Goal: Task Accomplishment & Management: Use online tool/utility

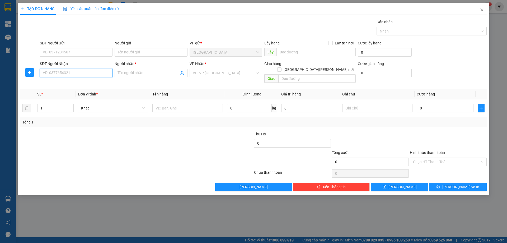
click at [94, 70] on input "SĐT Người Nhận" at bounding box center [76, 73] width 73 height 8
click at [75, 75] on input "SĐT Người Nhận" at bounding box center [76, 73] width 73 height 8
type input "3"
type input "0348700219"
click at [59, 80] on div "0348700219 - [PERSON_NAME]" at bounding box center [76, 83] width 73 height 8
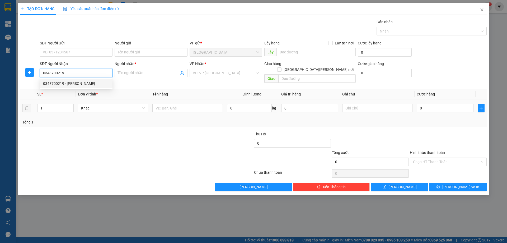
type input "LÂM"
type input "0348700219"
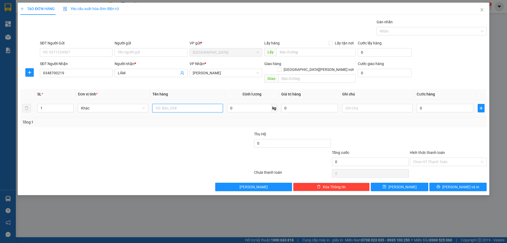
click at [175, 105] on input "text" at bounding box center [187, 108] width 70 height 8
type input "1 TX"
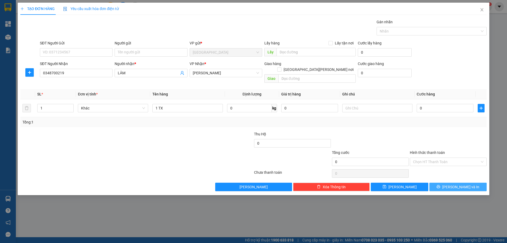
drag, startPoint x: 448, startPoint y: 183, endPoint x: 442, endPoint y: 184, distance: 6.3
click at [448, 183] on button "[PERSON_NAME] và In" at bounding box center [458, 187] width 57 height 8
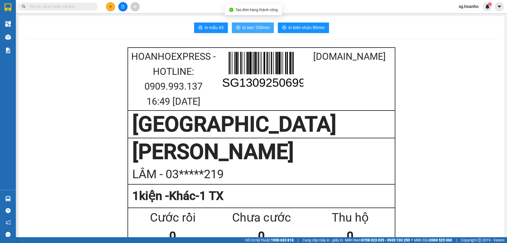
click at [253, 27] on span "In tem 100mm" at bounding box center [256, 27] width 27 height 7
click at [58, 5] on input "text" at bounding box center [60, 7] width 62 height 6
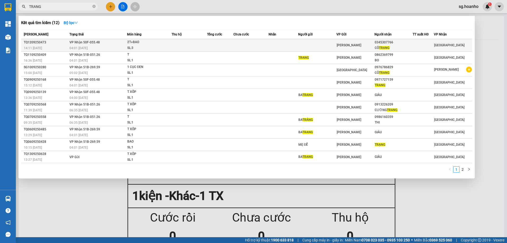
type input "TRANG"
click at [303, 46] on td at bounding box center [317, 45] width 38 height 12
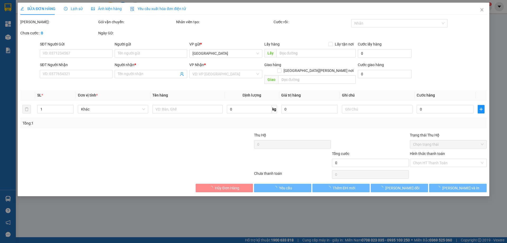
type input "0345307766"
type input "CÔ TRANG"
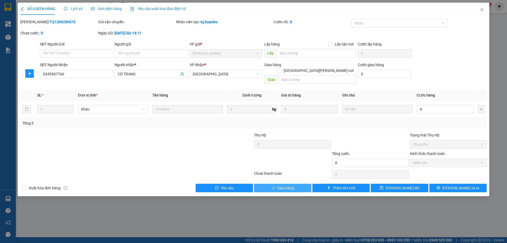
click at [281, 185] on span "Giao hàng" at bounding box center [285, 188] width 17 height 6
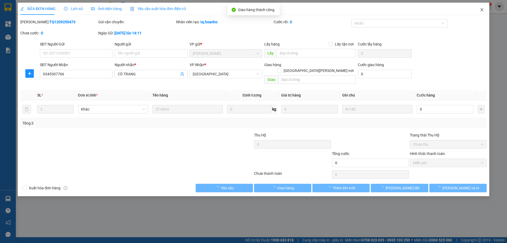
click at [484, 10] on icon "close" at bounding box center [482, 10] width 4 height 4
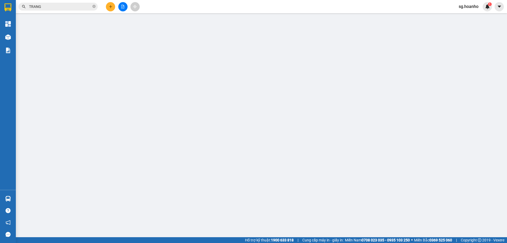
click at [110, 8] on span "Yêu cầu xuất hóa đơn điện tử" at bounding box center [91, 9] width 56 height 4
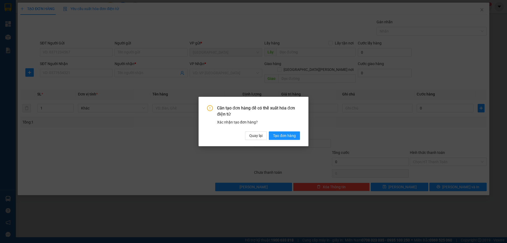
click at [285, 140] on div "Cần tạo đơn hàng để có thể xuất hóa đơn điện tử Xác nhận tạo đơn hàng? Quay lại…" at bounding box center [254, 121] width 110 height 49
click at [281, 134] on span "Tạo đơn hàng" at bounding box center [284, 136] width 23 height 6
click at [281, 135] on span "Tạo đơn hàng" at bounding box center [284, 136] width 23 height 6
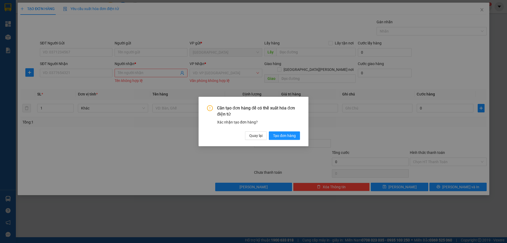
click at [55, 73] on div "Cần tạo đơn hàng để có thể xuất hóa đơn điện tử Xác nhận tạo đơn hàng? Quay lại…" at bounding box center [253, 121] width 507 height 243
click at [285, 136] on span "Tạo đơn hàng" at bounding box center [284, 136] width 23 height 6
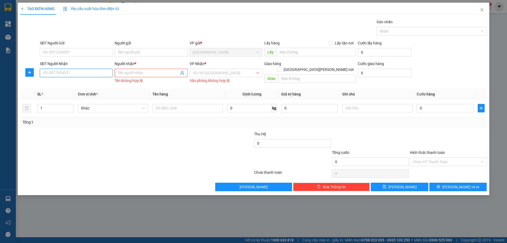
click at [83, 74] on input "SĐT Người Nhận" at bounding box center [76, 73] width 73 height 8
type input "0913440968"
drag, startPoint x: 75, startPoint y: 84, endPoint x: 110, endPoint y: 89, distance: 35.8
click at [77, 84] on div "0913440968 - HỒNG" at bounding box center [76, 84] width 66 height 6
type input "HỒNG"
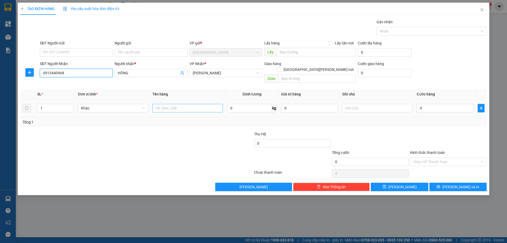
type input "0913440968"
click at [188, 104] on input "text" at bounding box center [187, 108] width 70 height 8
type input "1 CỤC ĐEN"
click at [374, 104] on input "text" at bounding box center [377, 108] width 70 height 8
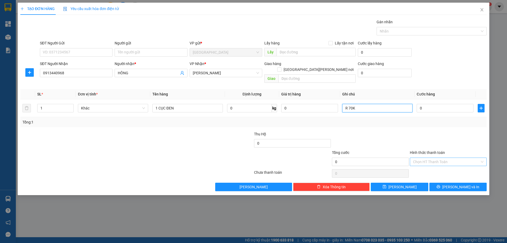
type input "R 70K"
drag, startPoint x: 422, startPoint y: 155, endPoint x: 421, endPoint y: 161, distance: 6.1
click at [421, 161] on div "Hình thức thanh toán Chọn HT Thanh Toán" at bounding box center [448, 159] width 77 height 18
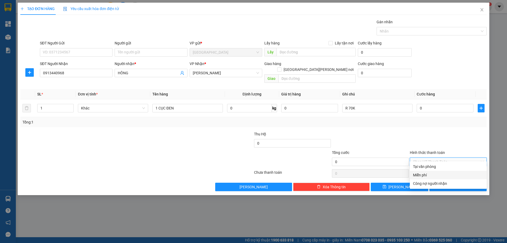
click at [418, 177] on div "Miễn phí" at bounding box center [448, 175] width 71 height 6
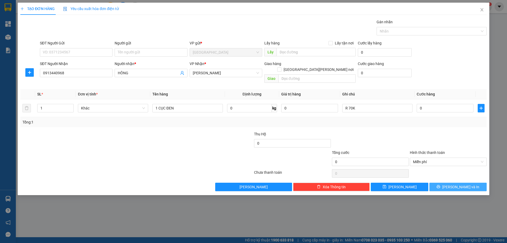
click at [442, 183] on button "[PERSON_NAME] và In" at bounding box center [458, 187] width 57 height 8
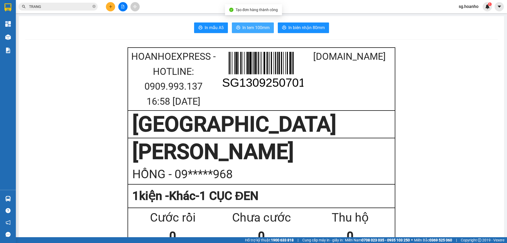
click at [247, 27] on span "In tem 100mm" at bounding box center [256, 27] width 27 height 7
click at [109, 4] on button at bounding box center [110, 6] width 9 height 9
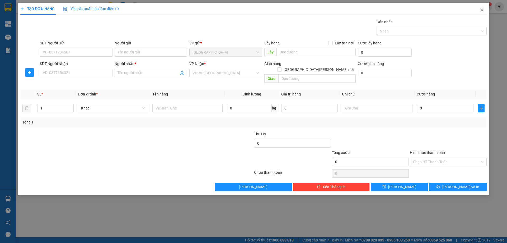
drag, startPoint x: 109, startPoint y: 4, endPoint x: 109, endPoint y: 8, distance: 4.2
click at [109, 8] on span "Yêu cầu xuất hóa đơn điện tử" at bounding box center [91, 9] width 56 height 4
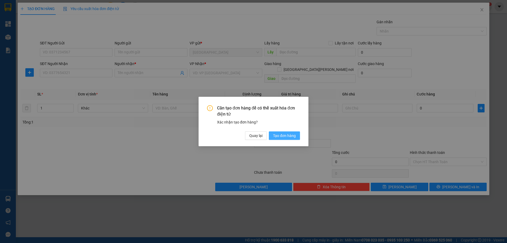
drag, startPoint x: 279, startPoint y: 136, endPoint x: 122, endPoint y: 102, distance: 160.7
click at [277, 136] on span "Tạo đơn hàng" at bounding box center [284, 136] width 23 height 6
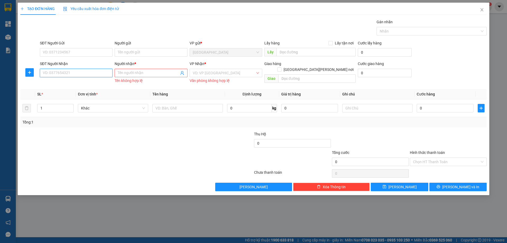
click at [77, 73] on input "SĐT Người Nhận" at bounding box center [76, 73] width 73 height 8
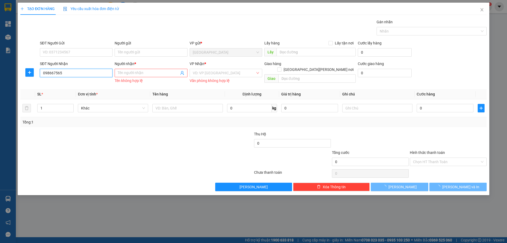
type input "0986675653"
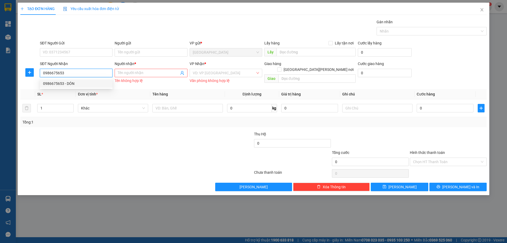
click at [78, 85] on div "0986675653 - DÓN" at bounding box center [76, 84] width 66 height 6
type input "DÓN"
type input "0986675653"
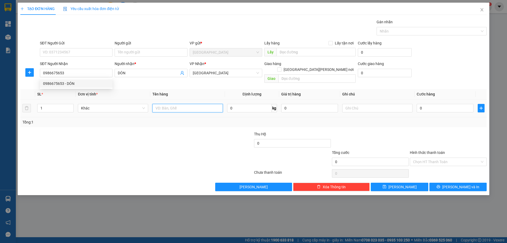
click at [167, 104] on input "text" at bounding box center [187, 108] width 70 height 8
type input "1 HỘP"
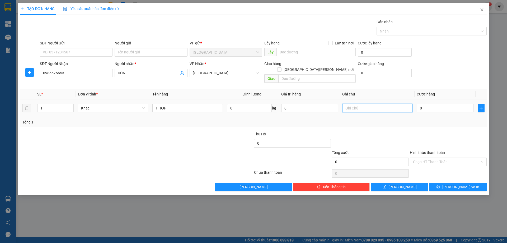
click at [359, 105] on input "text" at bounding box center [377, 108] width 70 height 8
click at [250, 75] on span "[GEOGRAPHIC_DATA]" at bounding box center [226, 73] width 66 height 8
type input "R 40K"
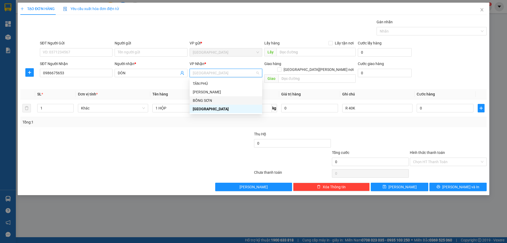
click at [209, 98] on div "BỒNG SƠN" at bounding box center [226, 101] width 66 height 6
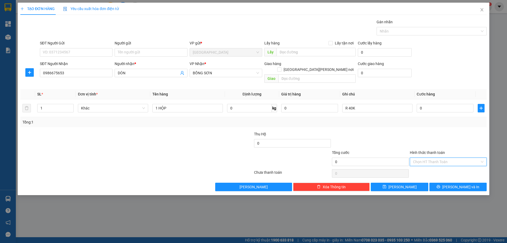
click at [437, 158] on input "Hình thức thanh toán" at bounding box center [446, 162] width 67 height 8
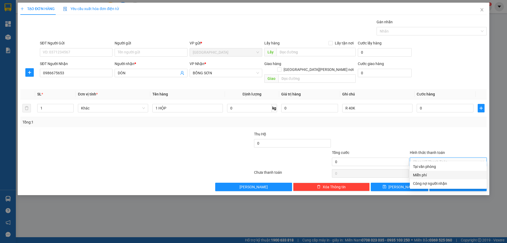
click at [430, 172] on div "Miễn phí" at bounding box center [448, 175] width 71 height 6
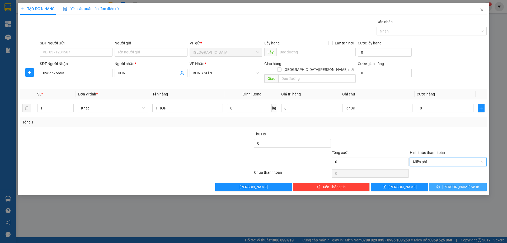
click at [451, 176] on div "Transit Pickup Surcharge Ids Transit Deliver Surcharge Ids Transit Deliver Surc…" at bounding box center [253, 105] width 467 height 172
click at [439, 183] on button "[PERSON_NAME] và In" at bounding box center [458, 187] width 57 height 8
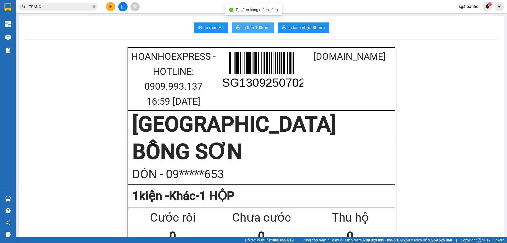
click at [244, 28] on span "In tem 100mm" at bounding box center [256, 27] width 27 height 7
click at [111, 12] on div "Kết quả [PERSON_NAME] ( 12 ) Bộ lọc Mã ĐH Trạng thái Món hàng Thu hộ Tổng [PERS…" at bounding box center [253, 6] width 507 height 13
click at [108, 8] on button at bounding box center [110, 6] width 9 height 9
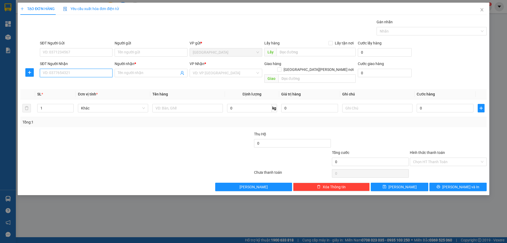
click at [70, 74] on input "SĐT Người Nhận" at bounding box center [76, 73] width 73 height 8
click at [71, 83] on div "0974747506 - [PERSON_NAME]" at bounding box center [76, 84] width 66 height 6
type input "0974747506"
type input "[PERSON_NAME]"
type input "0974747506"
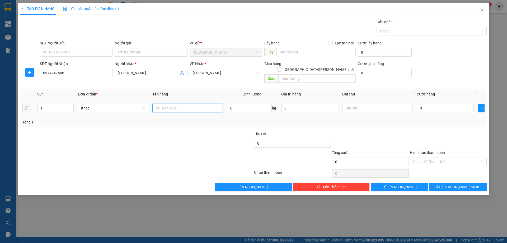
click at [200, 104] on input "text" at bounding box center [187, 108] width 70 height 8
type input "1T"
click at [348, 104] on input "text" at bounding box center [377, 108] width 70 height 8
type input "R 80K"
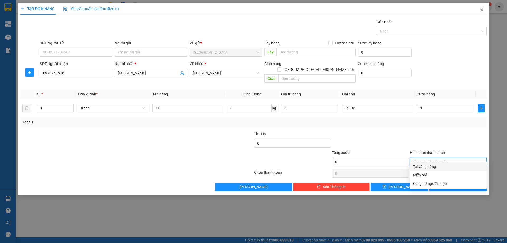
drag, startPoint x: 437, startPoint y: 155, endPoint x: 429, endPoint y: 177, distance: 23.4
click at [436, 158] on input "Hình thức thanh toán" at bounding box center [446, 162] width 67 height 8
click at [429, 178] on div "Miễn phí" at bounding box center [448, 175] width 71 height 6
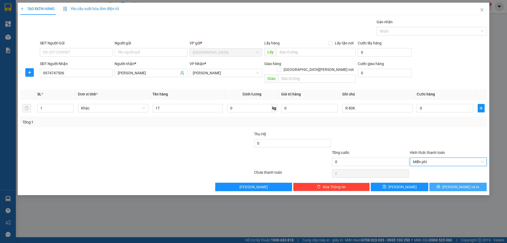
click at [455, 184] on span "[PERSON_NAME] và In" at bounding box center [461, 187] width 37 height 6
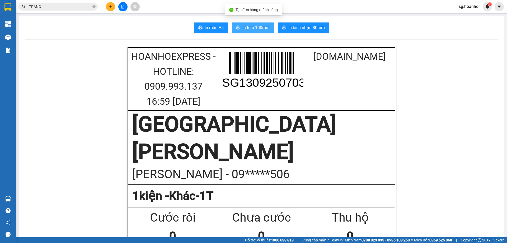
click at [256, 26] on span "In tem 100mm" at bounding box center [256, 27] width 27 height 7
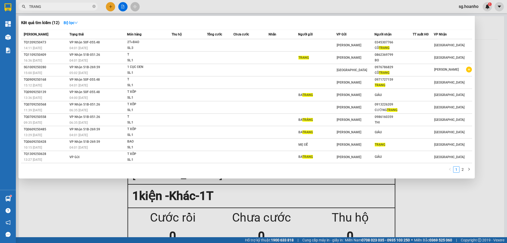
drag, startPoint x: 73, startPoint y: 9, endPoint x: 67, endPoint y: 10, distance: 6.4
click at [67, 10] on span "TRANG" at bounding box center [57, 7] width 79 height 8
click at [70, 6] on input "TRANG" at bounding box center [60, 7] width 62 height 6
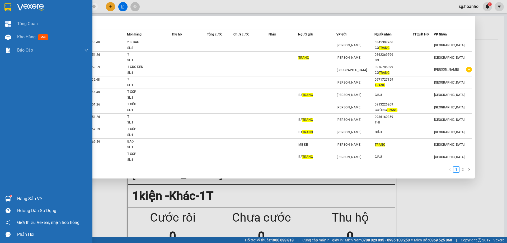
drag, startPoint x: 88, startPoint y: 5, endPoint x: 0, endPoint y: 10, distance: 88.1
click at [0, 10] on section "Kết quả [PERSON_NAME] ( 12 ) Bộ lọc Mã ĐH Trạng thái Món hàng Thu hộ Tổng [PERS…" at bounding box center [253, 121] width 507 height 243
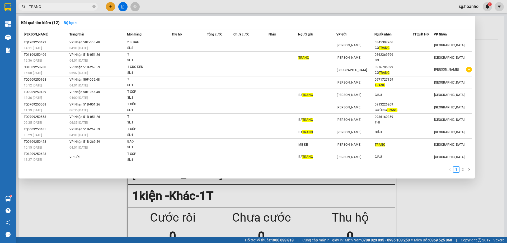
type input "D"
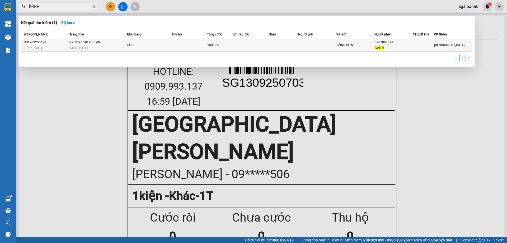
type input "ĐÀNH"
click at [368, 46] on div "BỒNG SƠN" at bounding box center [356, 45] width 38 height 6
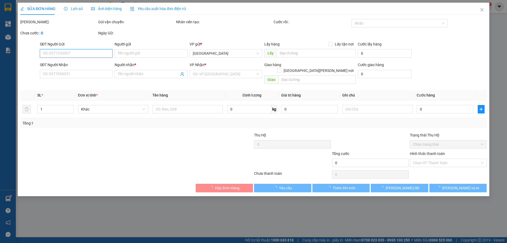
type input "0907897073"
type input "ĐÀNH"
type input "160.000"
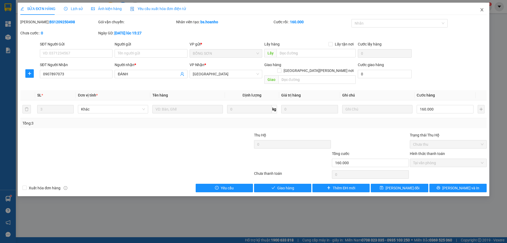
drag, startPoint x: 483, startPoint y: 10, endPoint x: 450, endPoint y: 2, distance: 33.8
click at [481, 9] on icon "close" at bounding box center [482, 10] width 4 height 4
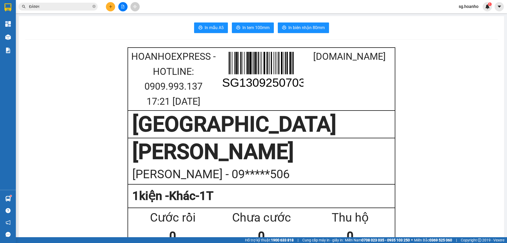
click at [112, 7] on icon "plus" at bounding box center [111, 7] width 4 height 4
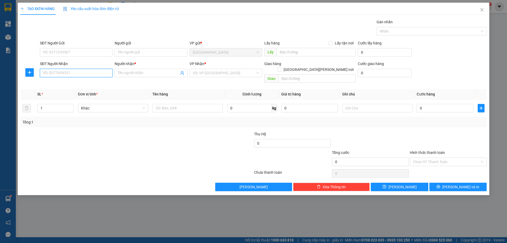
click at [81, 74] on input "SĐT Người Nhận" at bounding box center [76, 73] width 73 height 8
click at [182, 104] on input "text" at bounding box center [187, 108] width 70 height 8
click at [131, 74] on input "Người nhận *" at bounding box center [148, 73] width 61 height 6
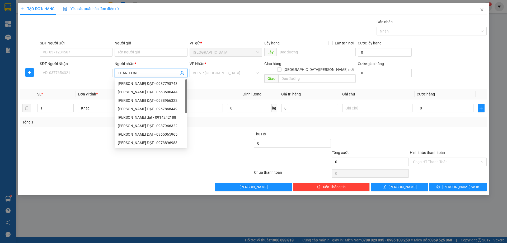
type input "THÀNH ĐẠT"
drag, startPoint x: 218, startPoint y: 70, endPoint x: 217, endPoint y: 75, distance: 5.1
click at [217, 75] on input "search" at bounding box center [224, 73] width 63 height 8
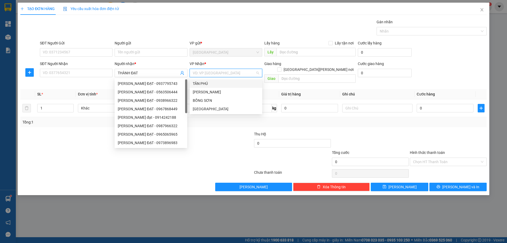
click at [207, 90] on div "[PERSON_NAME]" at bounding box center [226, 92] width 66 height 6
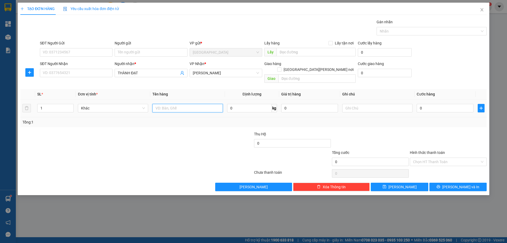
click at [175, 104] on input "text" at bounding box center [187, 108] width 70 height 8
type input "1T"
click at [446, 183] on button "[PERSON_NAME] và In" at bounding box center [458, 187] width 57 height 8
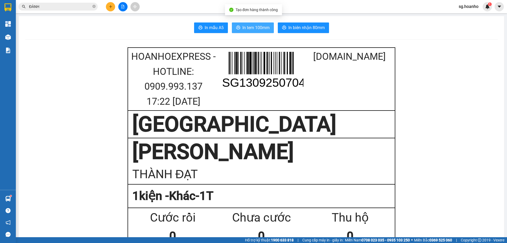
click at [243, 26] on span "In tem 100mm" at bounding box center [256, 27] width 27 height 7
click at [94, 6] on icon "close-circle" at bounding box center [93, 6] width 3 height 3
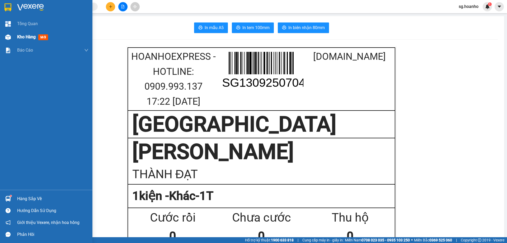
click at [42, 35] on span "mới" at bounding box center [43, 37] width 10 height 6
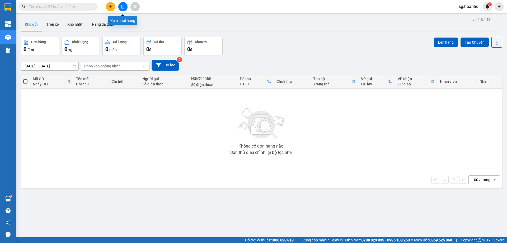
click at [124, 6] on icon "file-add" at bounding box center [123, 7] width 4 height 4
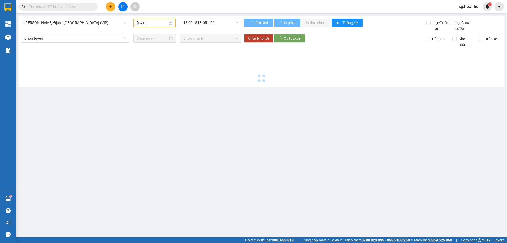
type input "[DATE]"
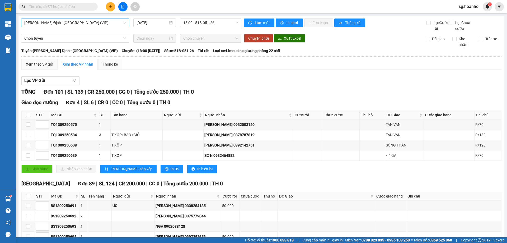
click at [105, 24] on span "[PERSON_NAME] Định - [GEOGRAPHIC_DATA] (VIP)" at bounding box center [75, 23] width 102 height 8
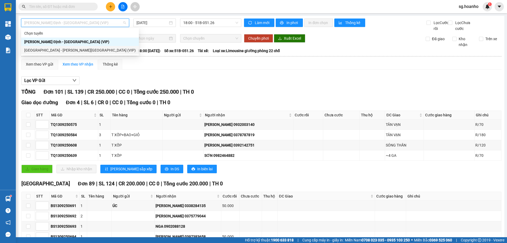
click at [70, 47] on div "[GEOGRAPHIC_DATA] - [PERSON_NAME][GEOGRAPHIC_DATA] (VIP)" at bounding box center [80, 50] width 112 height 6
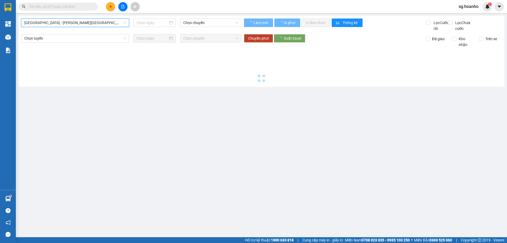
type input "[DATE]"
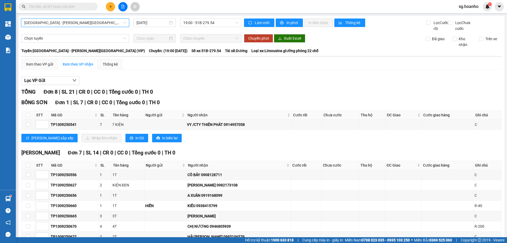
click at [44, 23] on span "[GEOGRAPHIC_DATA] - [PERSON_NAME][GEOGRAPHIC_DATA] (VIP)" at bounding box center [75, 23] width 102 height 8
click at [265, 85] on div "Lọc VP Gửi" at bounding box center [261, 80] width 480 height 9
click at [109, 6] on icon "plus" at bounding box center [111, 7] width 4 height 4
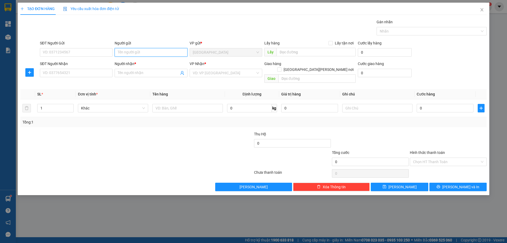
click at [134, 52] on input "Người gửi" at bounding box center [151, 52] width 73 height 8
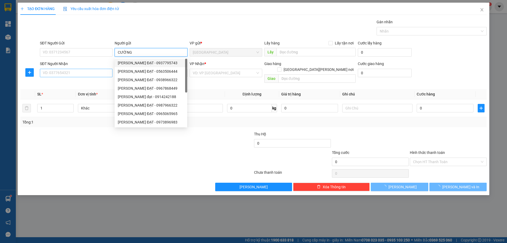
type input "CƯỜNG"
click at [100, 74] on input "SĐT Người Nhận" at bounding box center [76, 73] width 73 height 8
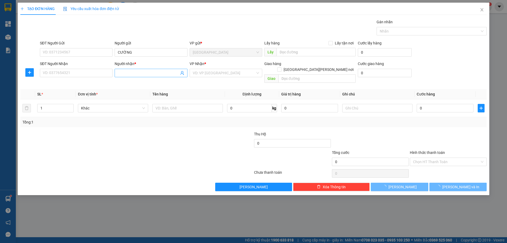
click at [126, 74] on input "Người nhận *" at bounding box center [148, 73] width 61 height 6
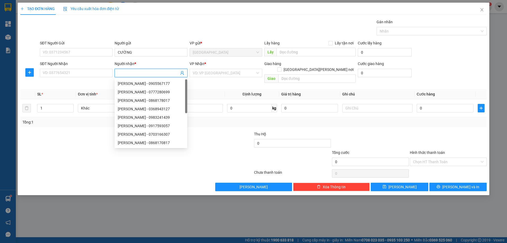
type input "D"
type input "ĐỨC"
click at [207, 71] on input "search" at bounding box center [224, 73] width 63 height 8
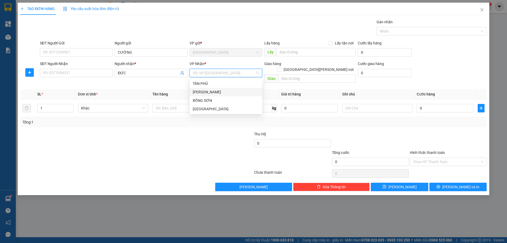
click at [209, 91] on div "[PERSON_NAME]" at bounding box center [226, 92] width 66 height 6
click at [200, 104] on input "text" at bounding box center [187, 108] width 70 height 8
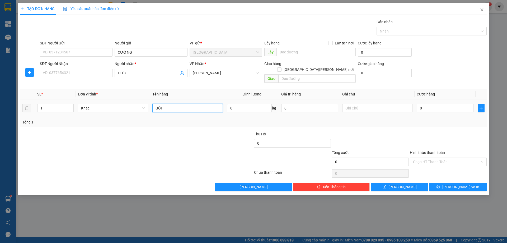
type input "GÓI"
click at [370, 108] on td at bounding box center [377, 108] width 75 height 18
click at [365, 104] on input "text" at bounding box center [377, 108] width 70 height 8
type input "R/30"
click at [425, 150] on label "Hình thức thanh toán" at bounding box center [427, 152] width 35 height 4
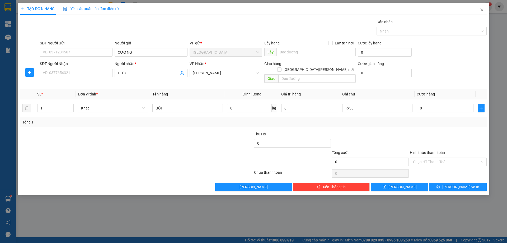
click at [425, 158] on input "Hình thức thanh toán" at bounding box center [446, 162] width 67 height 8
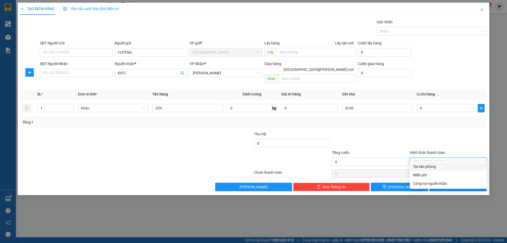
click at [431, 172] on div "Miễn phí" at bounding box center [448, 175] width 71 height 6
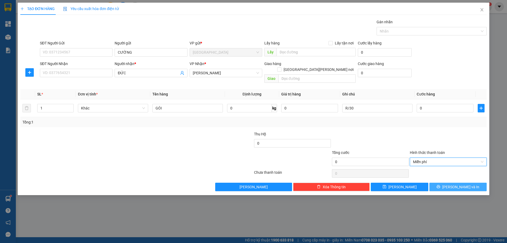
drag, startPoint x: 438, startPoint y: 180, endPoint x: 415, endPoint y: 181, distance: 23.0
click at [439, 183] on button "[PERSON_NAME] và In" at bounding box center [458, 187] width 57 height 8
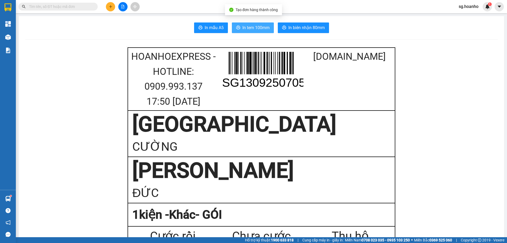
click at [243, 30] on span "In tem 100mm" at bounding box center [256, 27] width 27 height 7
click at [242, 32] on button "In tem 100mm" at bounding box center [253, 27] width 42 height 11
click at [108, 8] on button at bounding box center [110, 6] width 9 height 9
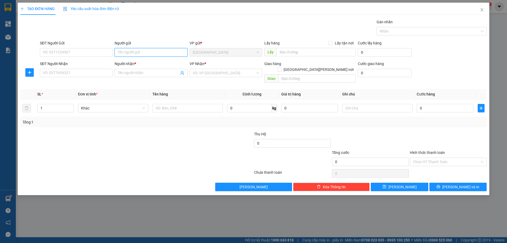
click at [141, 51] on input "Người gửi" at bounding box center [151, 52] width 73 height 8
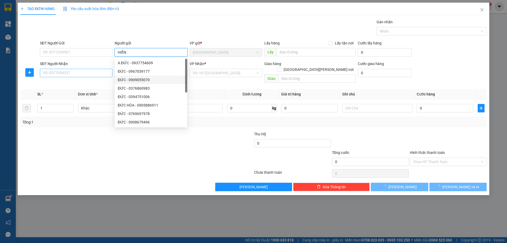
type input "HIỂN"
click at [95, 72] on input "SĐT Người Nhận" at bounding box center [76, 73] width 73 height 8
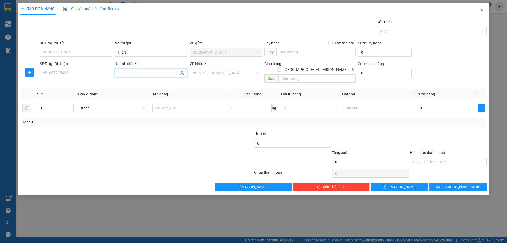
click at [133, 72] on input "Người nhận *" at bounding box center [148, 73] width 61 height 6
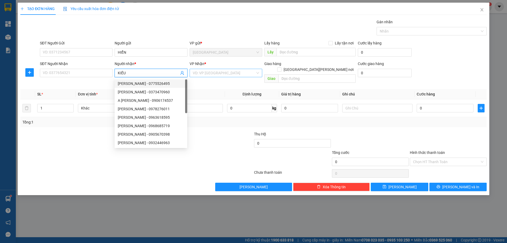
type input "KIỀU"
click at [208, 75] on input "search" at bounding box center [224, 73] width 63 height 8
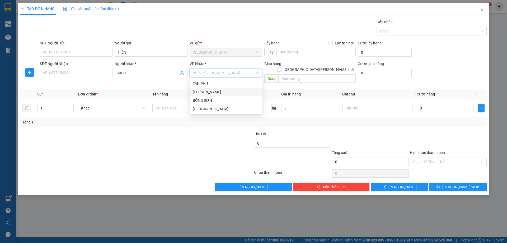
click at [206, 92] on div "[PERSON_NAME]" at bounding box center [226, 92] width 66 height 6
click at [190, 105] on input "text" at bounding box center [187, 108] width 70 height 8
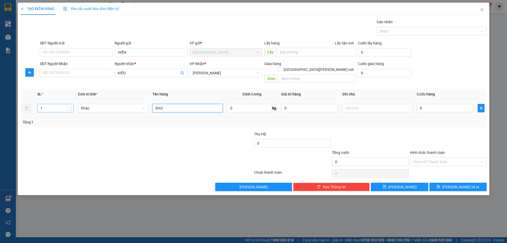
type input "BAO"
type input "2"
click at [71, 104] on span "Increase Value" at bounding box center [71, 106] width 6 height 5
click at [352, 104] on input "text" at bounding box center [377, 108] width 70 height 8
type input "R/120"
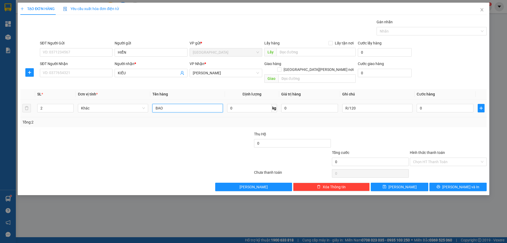
click at [179, 104] on input "BAO" at bounding box center [187, 108] width 70 height 8
type input "BAO 1T"
click at [438, 151] on div "Hình thức thanh toán" at bounding box center [448, 154] width 77 height 8
click at [434, 163] on div "Transit Pickup Surcharge Ids Transit Deliver Surcharge Ids Transit Deliver Surc…" at bounding box center [253, 105] width 467 height 172
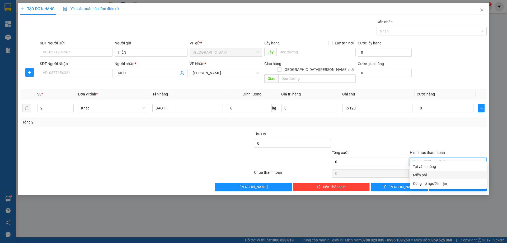
click at [430, 175] on div "Miễn phí" at bounding box center [448, 175] width 71 height 6
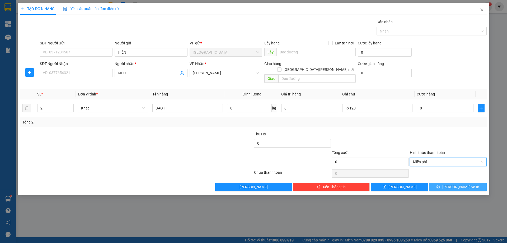
click at [458, 184] on span "[PERSON_NAME] và In" at bounding box center [461, 187] width 37 height 6
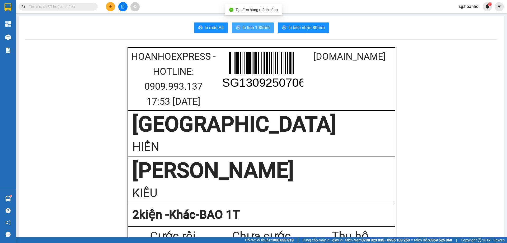
click at [245, 24] on button "In tem 100mm" at bounding box center [253, 27] width 42 height 11
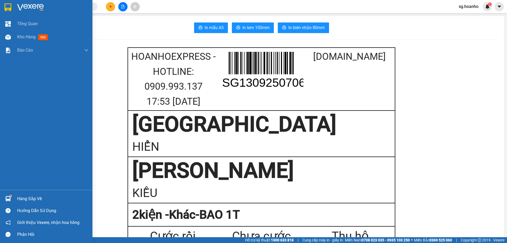
click at [8, 4] on img at bounding box center [7, 7] width 7 height 8
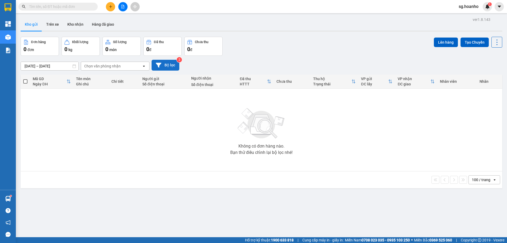
click at [173, 66] on button "Bộ lọc" at bounding box center [166, 65] width 28 height 11
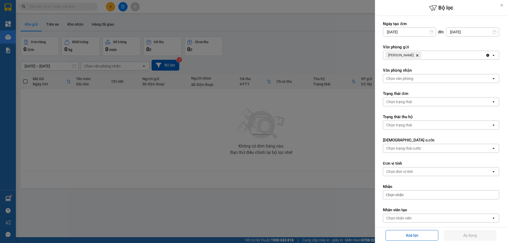
click at [416, 55] on icon "TAM QUAN, close by backspace" at bounding box center [417, 55] width 2 height 2
click at [409, 55] on div "Chọn văn phòng" at bounding box center [400, 55] width 27 height 5
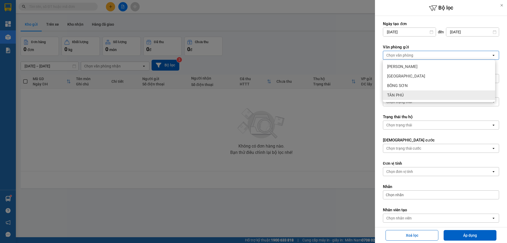
drag, startPoint x: 409, startPoint y: 94, endPoint x: 410, endPoint y: 97, distance: 3.3
click at [409, 94] on div "TÂN PHÚ" at bounding box center [439, 95] width 112 height 10
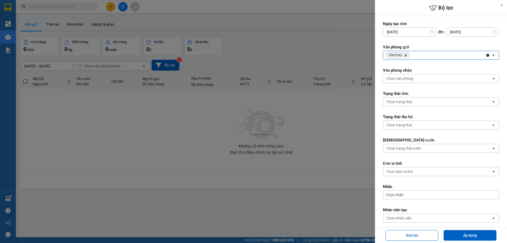
drag, startPoint x: 454, startPoint y: 235, endPoint x: 419, endPoint y: 218, distance: 39.7
click at [454, 235] on button "Áp dụng" at bounding box center [470, 235] width 53 height 11
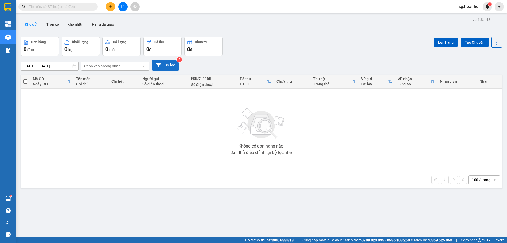
click at [171, 68] on button "Bộ lọc" at bounding box center [166, 65] width 28 height 11
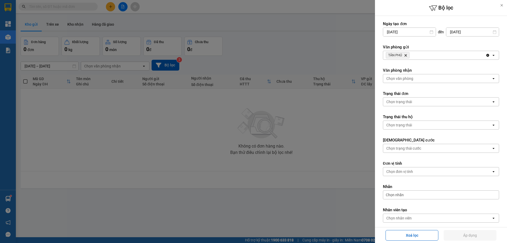
click at [407, 55] on icon "TÂN PHÚ, close by backspace" at bounding box center [406, 55] width 2 height 2
click at [407, 55] on div "Chọn văn phòng" at bounding box center [400, 55] width 27 height 5
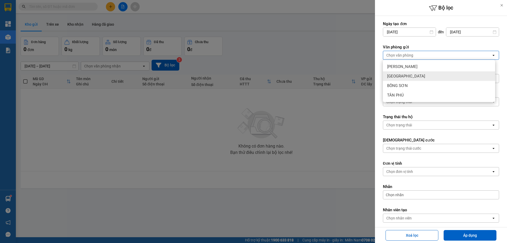
click at [400, 75] on span "[GEOGRAPHIC_DATA]" at bounding box center [406, 75] width 38 height 5
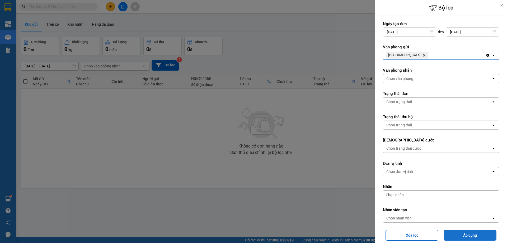
click at [458, 234] on button "Áp dụng" at bounding box center [470, 235] width 53 height 11
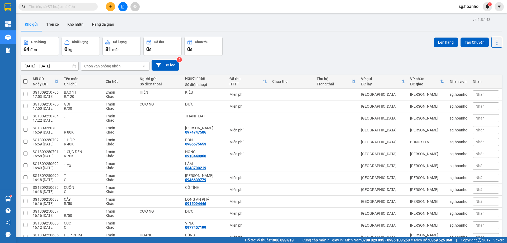
click at [26, 81] on span at bounding box center [25, 81] width 4 height 4
click at [25, 79] on input "checkbox" at bounding box center [25, 79] width 0 height 0
checkbox input "true"
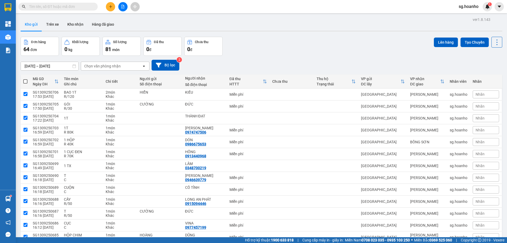
checkbox input "true"
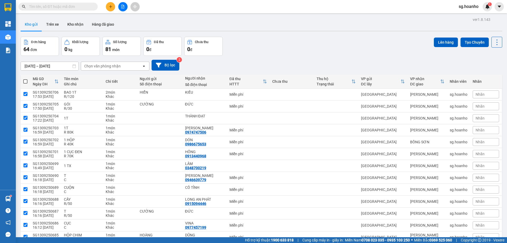
checkbox input "true"
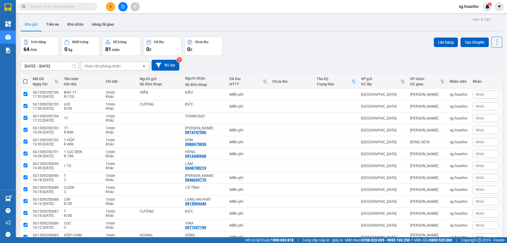
checkbox input "true"
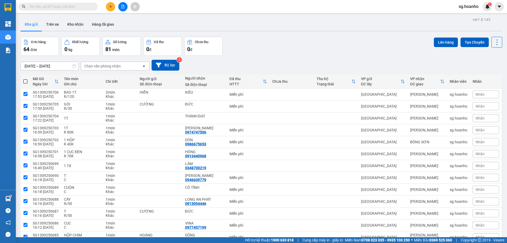
checkbox input "true"
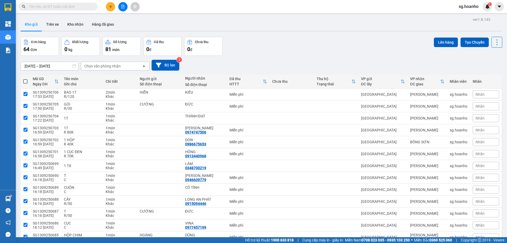
checkbox input "true"
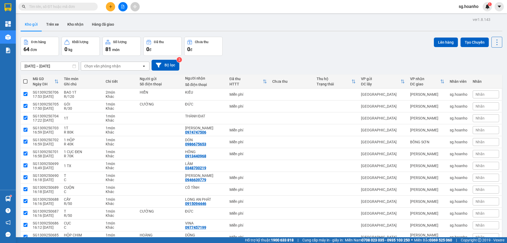
checkbox input "true"
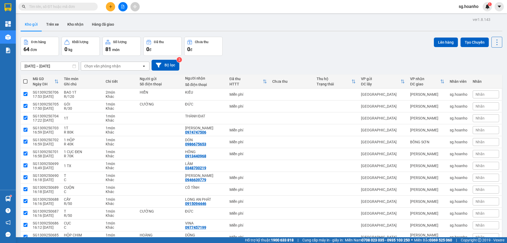
checkbox input "true"
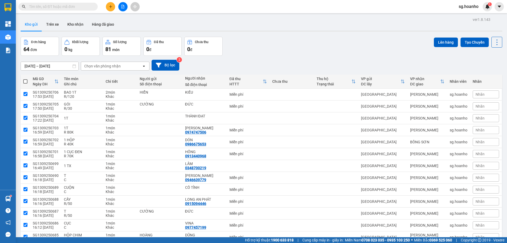
checkbox input "true"
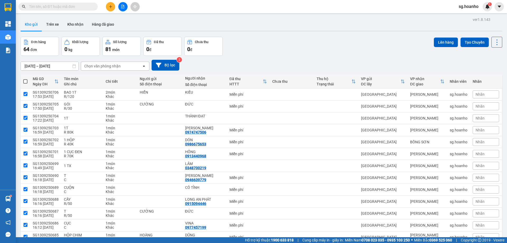
checkbox input "true"
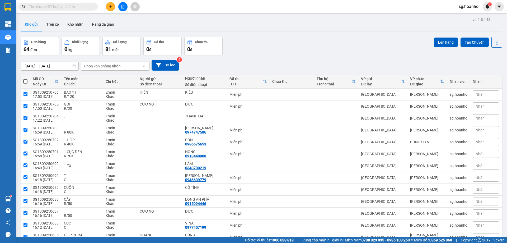
checkbox input "true"
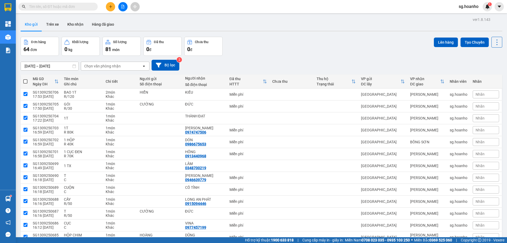
checkbox input "true"
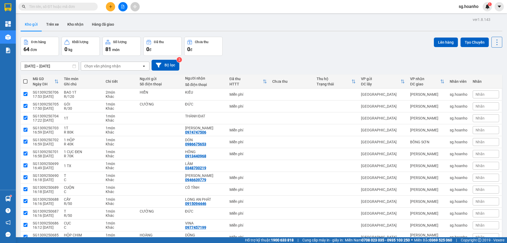
checkbox input "true"
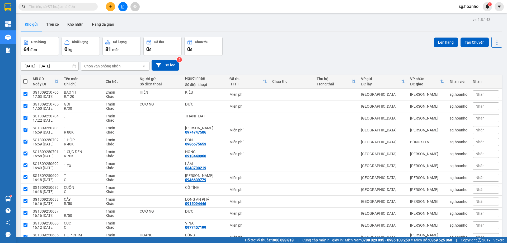
checkbox input "true"
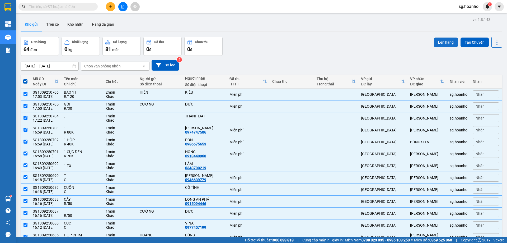
click at [436, 41] on button "Lên hàng" at bounding box center [446, 43] width 24 height 10
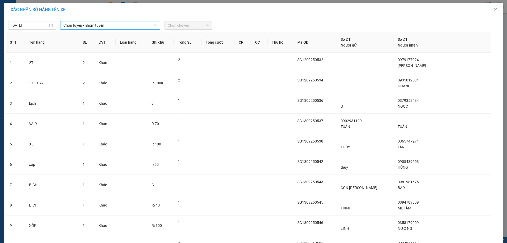
click at [86, 23] on span "Chọn tuyến - nhóm tuyến" at bounding box center [110, 25] width 94 height 8
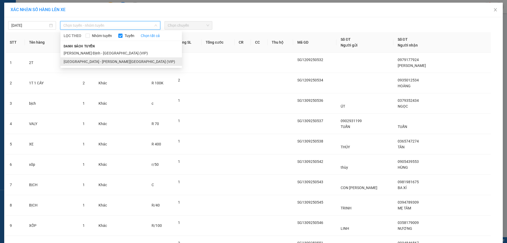
click at [89, 63] on li "[GEOGRAPHIC_DATA] - [PERSON_NAME][GEOGRAPHIC_DATA] (VIP)" at bounding box center [122, 61] width 122 height 8
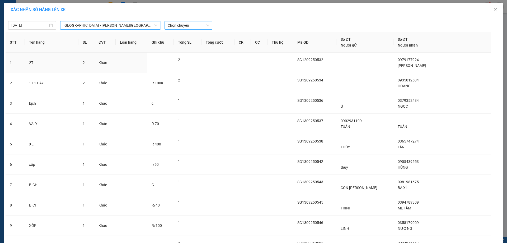
click at [175, 27] on span "Chọn chuyến" at bounding box center [188, 25] width 41 height 8
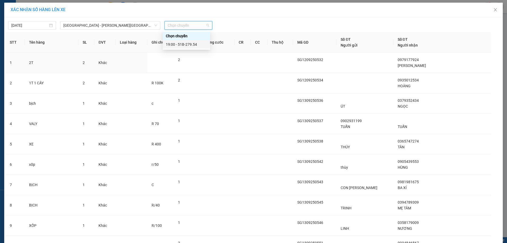
click at [183, 49] on body "Kết quả [PERSON_NAME] ( 1 ) Bộ lọc Mã ĐH Trạng thái Món hàng Thu hộ Tổng [PERSO…" at bounding box center [253, 121] width 507 height 243
click at [179, 25] on span "Chọn chuyến" at bounding box center [188, 25] width 41 height 8
drag, startPoint x: 180, startPoint y: 43, endPoint x: 193, endPoint y: 55, distance: 17.4
click at [181, 43] on div "19:00 - 51B-279.54" at bounding box center [186, 44] width 41 height 6
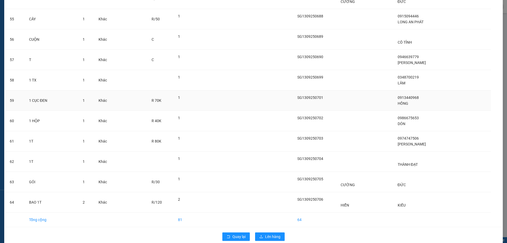
scroll to position [1154, 0]
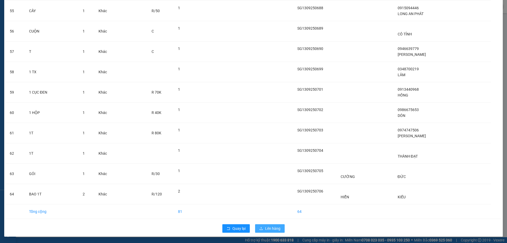
click at [276, 230] on span "Lên hàng" at bounding box center [272, 228] width 15 height 6
